Goal: Information Seeking & Learning: Understand process/instructions

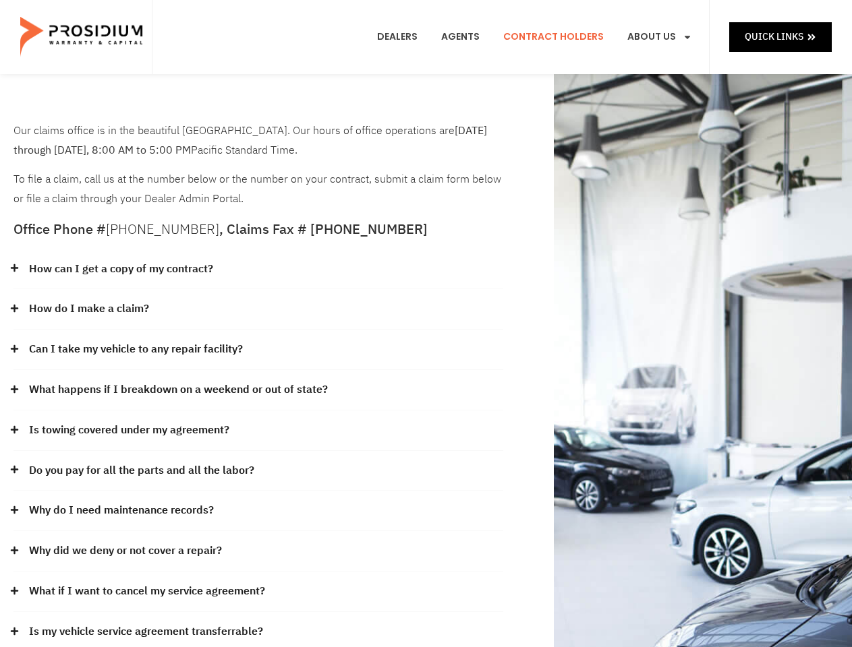
click at [425, 324] on div "How do I make a claim?" at bounding box center [257, 309] width 489 height 40
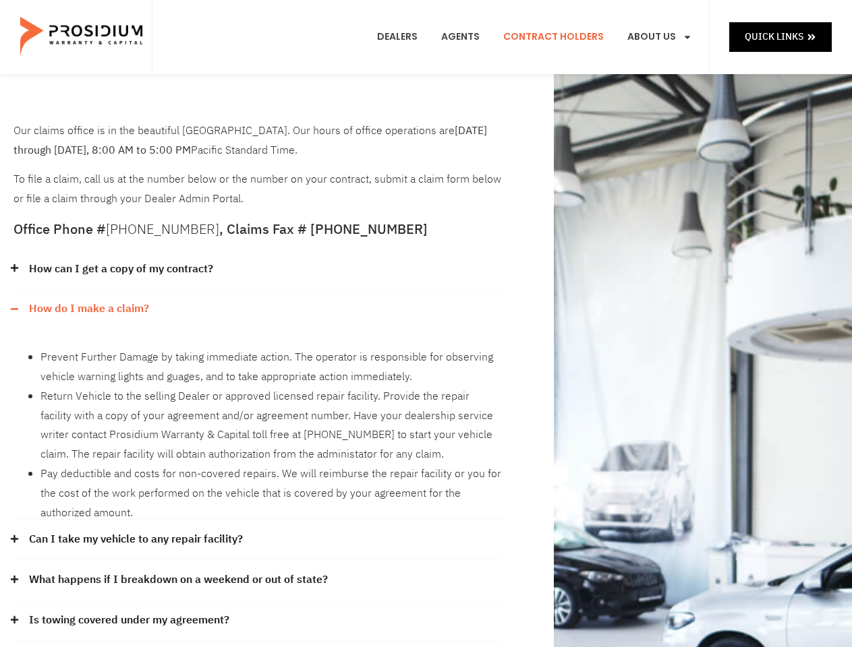
click at [258, 270] on div "How can I get a copy of my contract?" at bounding box center [257, 269] width 489 height 40
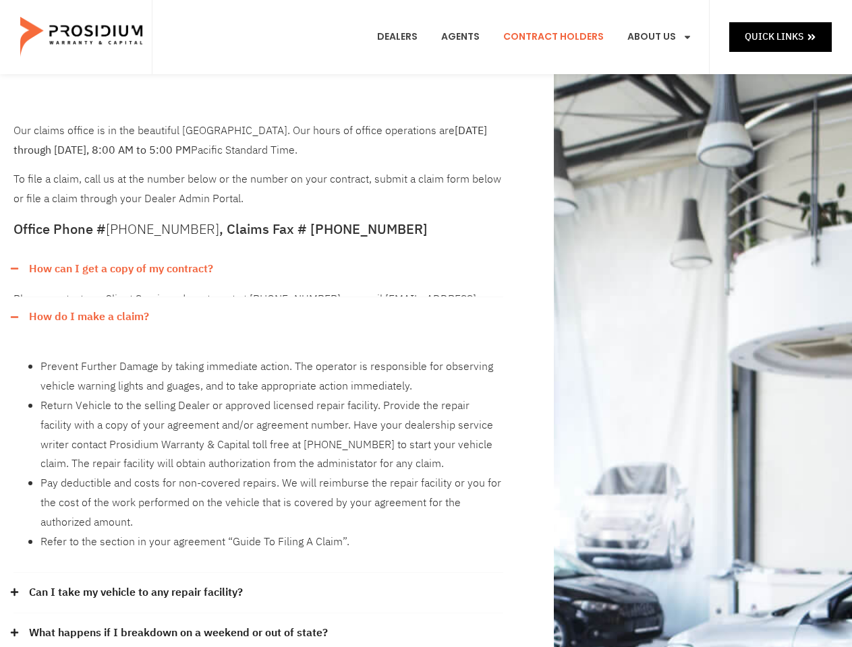
click at [120, 269] on link "How can I get a copy of my contract?" at bounding box center [121, 270] width 184 height 20
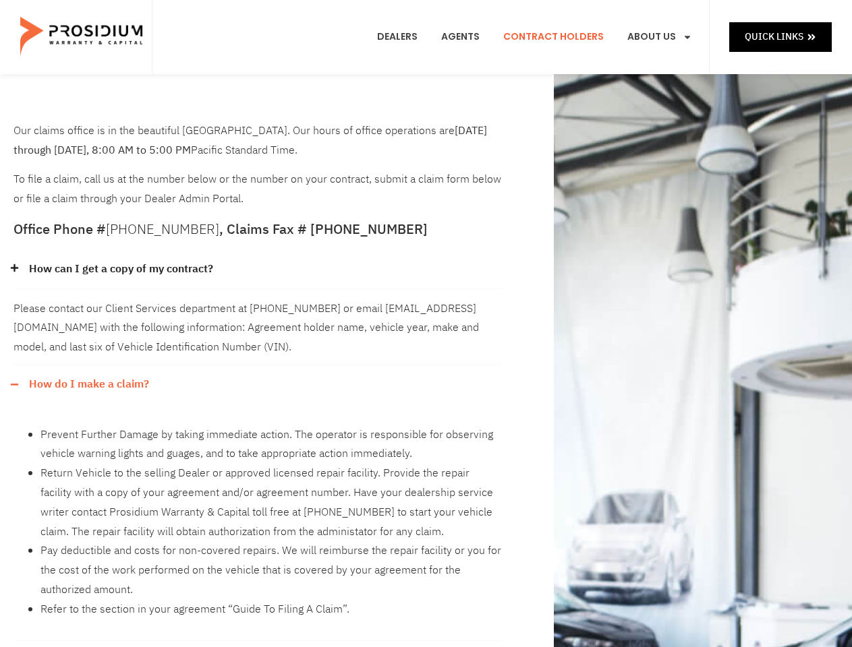
click at [258, 309] on div "Please contact our Client Services department at [PHONE_NUMBER] or email [EMAIL…" at bounding box center [257, 326] width 489 height 75
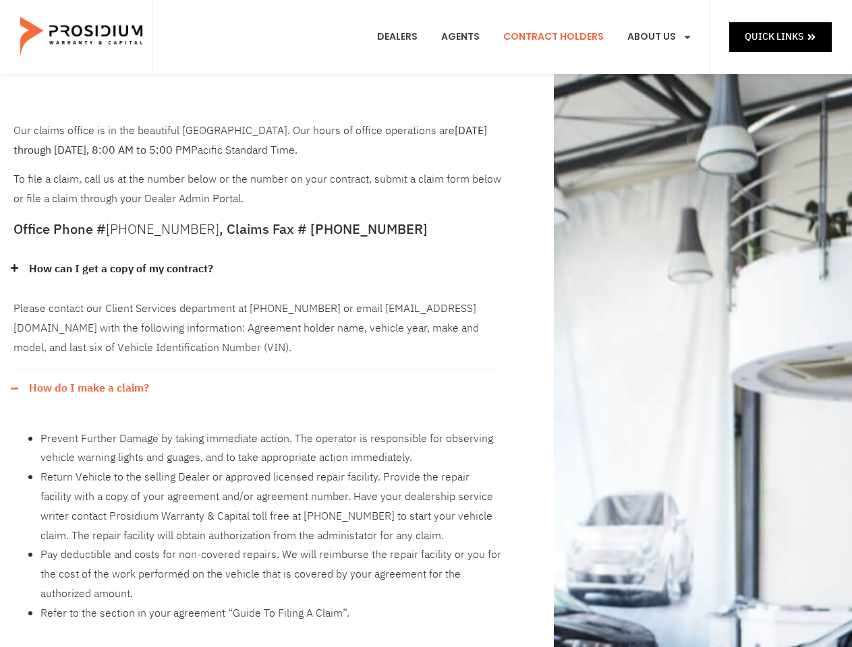
click at [88, 309] on div "Please contact our Client Services department at [PHONE_NUMBER] or email [EMAIL…" at bounding box center [257, 328] width 489 height 79
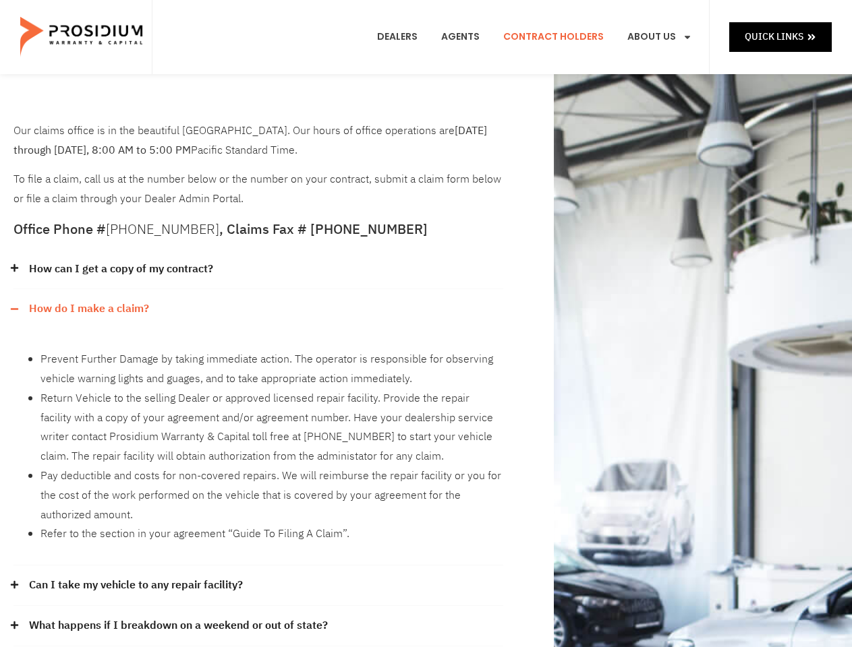
click at [258, 350] on li "Prevent Further Damage by taking immediate action. The operator is responsible …" at bounding box center [271, 369] width 463 height 39
click at [136, 349] on div "Prevent Further Damage by taking immediate action. The operator is responsible …" at bounding box center [257, 447] width 489 height 237
click at [258, 390] on li "Return Vehicle to the selling Dealer or approved licensed repair facility. Prov…" at bounding box center [271, 428] width 463 height 78
click at [177, 390] on li "Return Vehicle to the selling Dealer or approved licensed repair facility. Prov…" at bounding box center [271, 428] width 463 height 78
click at [258, 431] on li "Return Vehicle to the selling Dealer or approved licensed repair facility. Prov…" at bounding box center [271, 428] width 463 height 78
